Goal: Task Accomplishment & Management: Complete application form

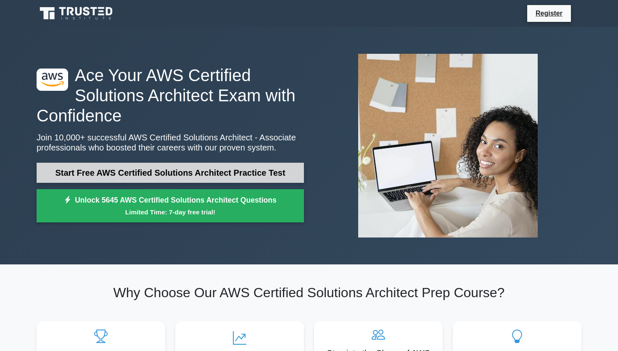
click at [194, 166] on link "Start Free AWS Certified Solutions Architect Practice Test" at bounding box center [171, 173] width 268 height 20
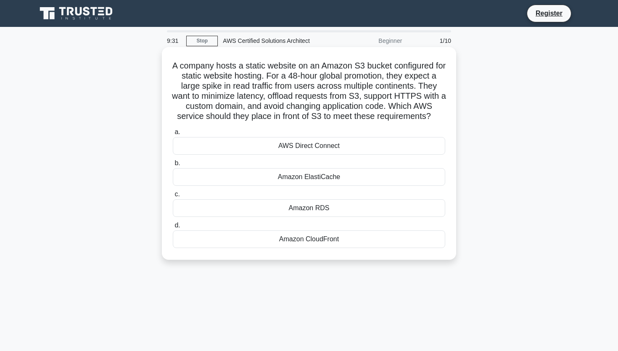
click at [309, 241] on div "Amazon CloudFront" at bounding box center [309, 239] width 273 height 18
click at [173, 228] on input "d. Amazon CloudFront" at bounding box center [173, 225] width 0 height 5
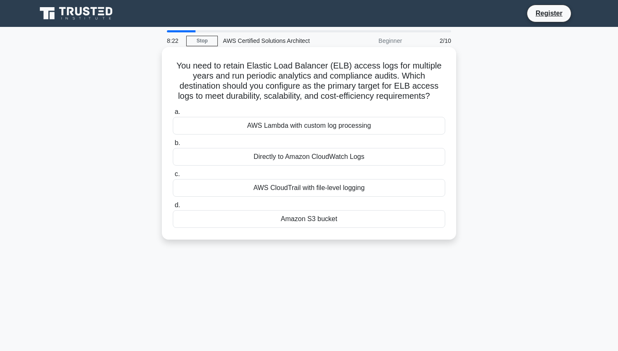
click at [316, 187] on div "AWS CloudTrail with file-level logging" at bounding box center [309, 188] width 273 height 18
click at [173, 177] on input "c. AWS CloudTrail with file-level logging" at bounding box center [173, 174] width 0 height 5
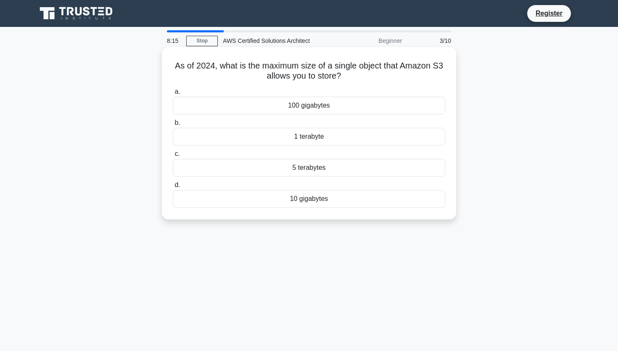
click at [324, 106] on div "100 gigabytes" at bounding box center [309, 106] width 273 height 18
click at [173, 95] on input "a. 100 gigabytes" at bounding box center [173, 91] width 0 height 5
click at [321, 107] on div "FIFO" at bounding box center [309, 106] width 273 height 18
click at [173, 95] on input "a. FIFO" at bounding box center [173, 91] width 0 height 5
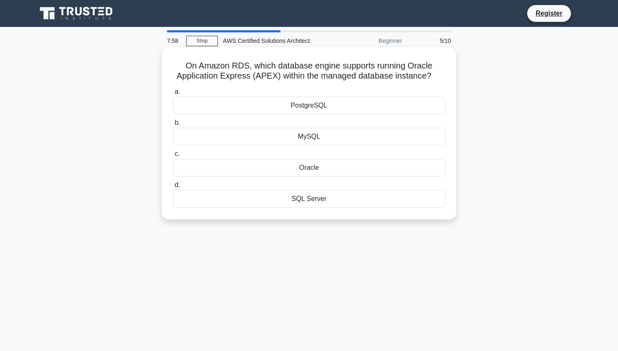
click at [315, 168] on div "Oracle" at bounding box center [309, 168] width 273 height 18
click at [173, 157] on input "c. Oracle" at bounding box center [173, 153] width 0 height 5
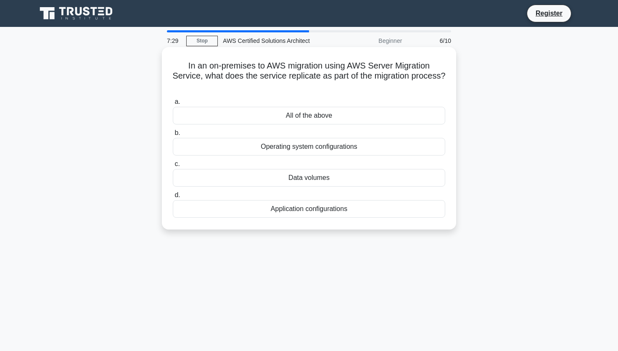
click at [295, 111] on div "All of the above" at bounding box center [309, 116] width 273 height 18
click at [173, 105] on input "a. All of the above" at bounding box center [173, 101] width 0 height 5
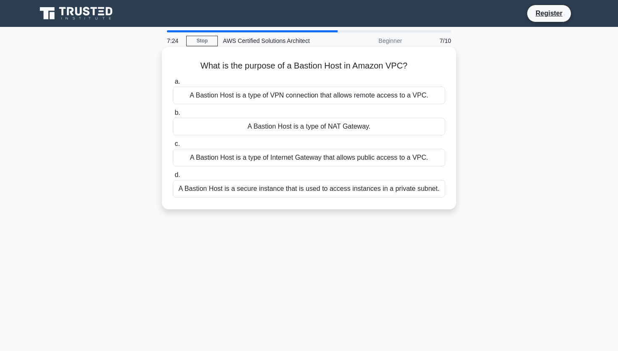
click at [301, 123] on div "A Bastion Host is a type of NAT Gateway." at bounding box center [309, 127] width 273 height 18
click at [173, 116] on input "b. A Bastion Host is a type of NAT Gateway." at bounding box center [173, 112] width 0 height 5
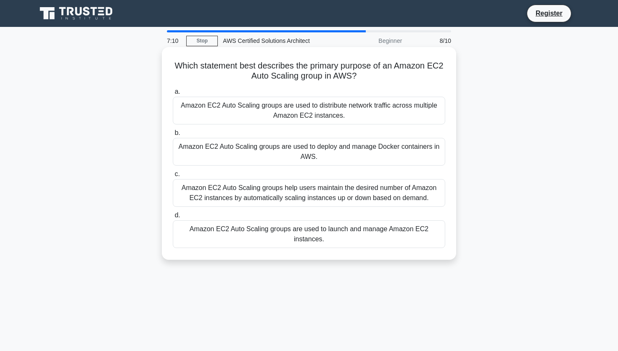
click at [294, 199] on div "Amazon EC2 Auto Scaling groups help users maintain the desired number of Amazon…" at bounding box center [309, 193] width 273 height 28
click at [173, 177] on input "c. Amazon EC2 Auto Scaling groups help users maintain the desired number of Ama…" at bounding box center [173, 174] width 0 height 5
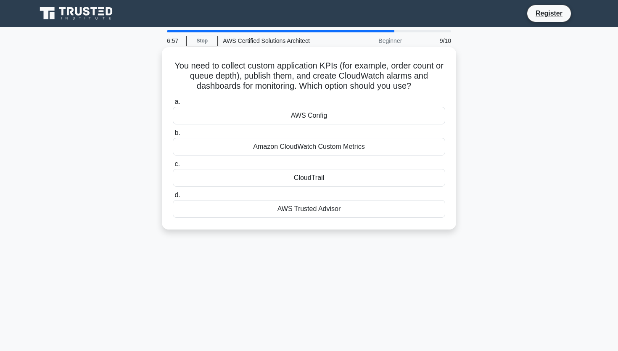
click at [299, 147] on div "Amazon CloudWatch Custom Metrics" at bounding box center [309, 147] width 273 height 18
click at [173, 136] on input "b. Amazon CloudWatch Custom Metrics" at bounding box center [173, 132] width 0 height 5
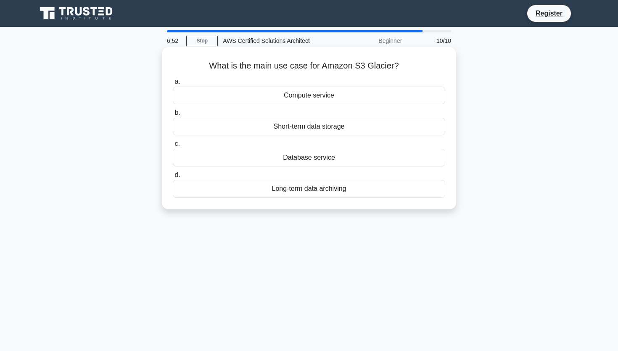
click at [297, 126] on div "Short-term data storage" at bounding box center [309, 127] width 273 height 18
click at [173, 116] on input "b. Short-term data storage" at bounding box center [173, 112] width 0 height 5
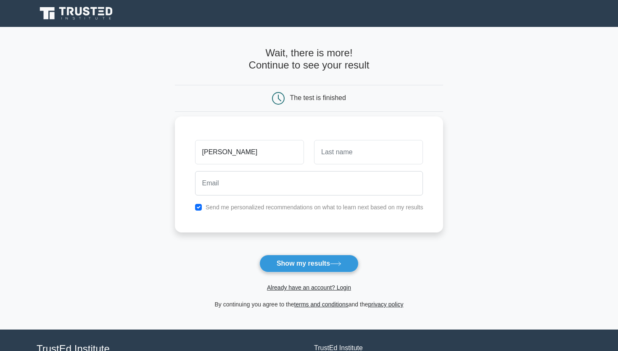
type input "[PERSON_NAME]"
click at [359, 152] on input "text" at bounding box center [368, 152] width 109 height 24
type input "saha"
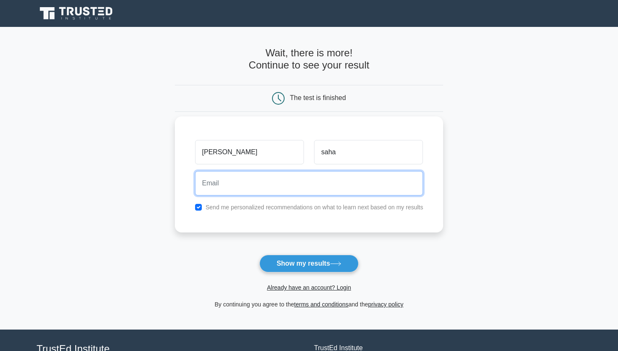
click at [244, 189] on input "email" at bounding box center [309, 183] width 228 height 24
type input "[EMAIL_ADDRESS][DOMAIN_NAME]"
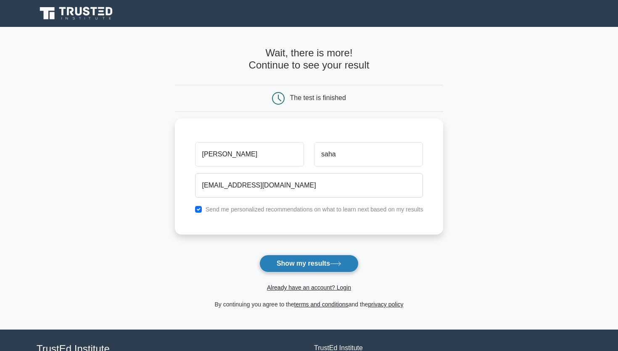
click at [302, 265] on button "Show my results" at bounding box center [309, 264] width 99 height 18
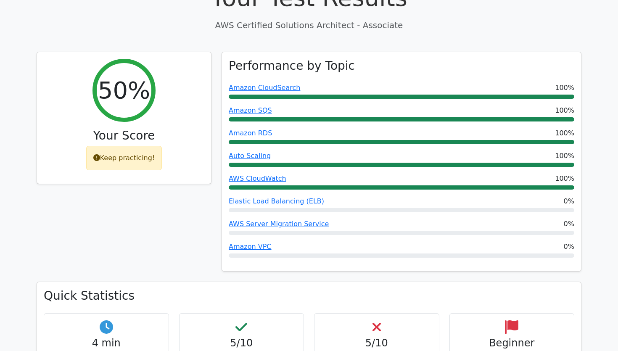
scroll to position [291, 0]
